Goal: Check status: Check status

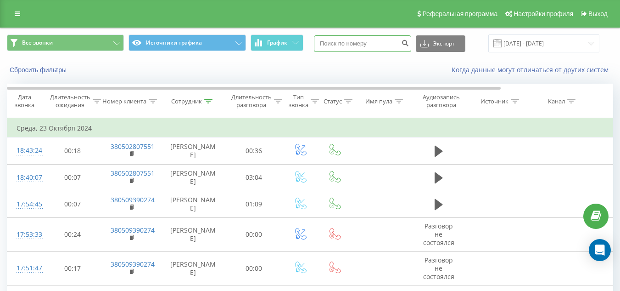
click at [337, 44] on input at bounding box center [362, 43] width 97 height 17
paste input "380967106338"
type input "380967106338"
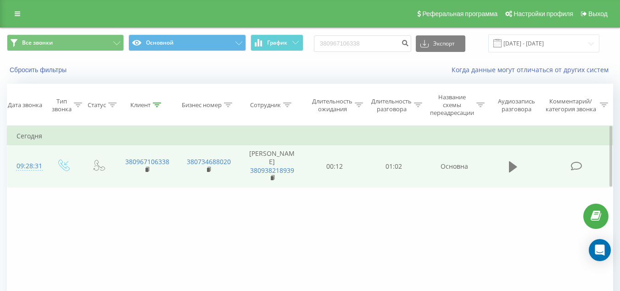
click at [510, 162] on icon at bounding box center [513, 166] width 8 height 11
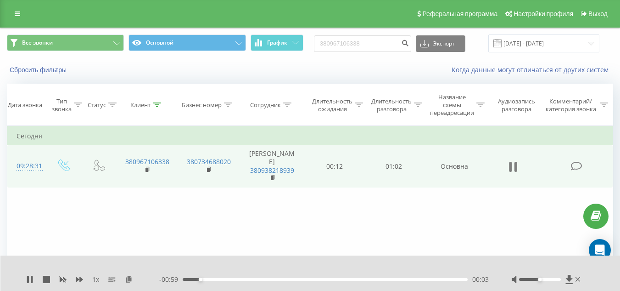
click at [511, 165] on icon at bounding box center [510, 167] width 3 height 10
